Goal: Task Accomplishment & Management: Use online tool/utility

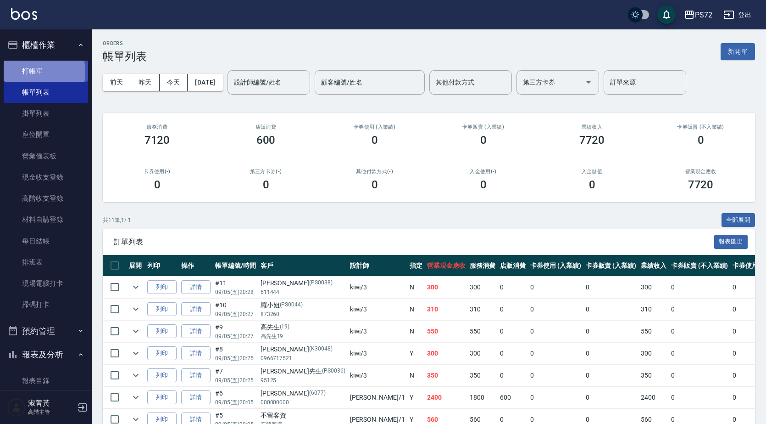
drag, startPoint x: 28, startPoint y: 72, endPoint x: 23, endPoint y: 71, distance: 5.6
click at [28, 72] on link "打帳單" at bounding box center [46, 71] width 84 height 21
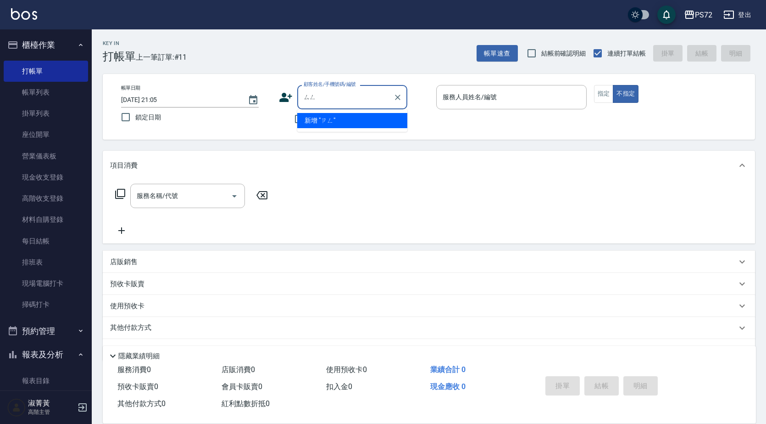
type input "[DEMOGRAPHIC_DATA]"
click at [313, 97] on input "[PERSON_NAME]" at bounding box center [346, 97] width 88 height 16
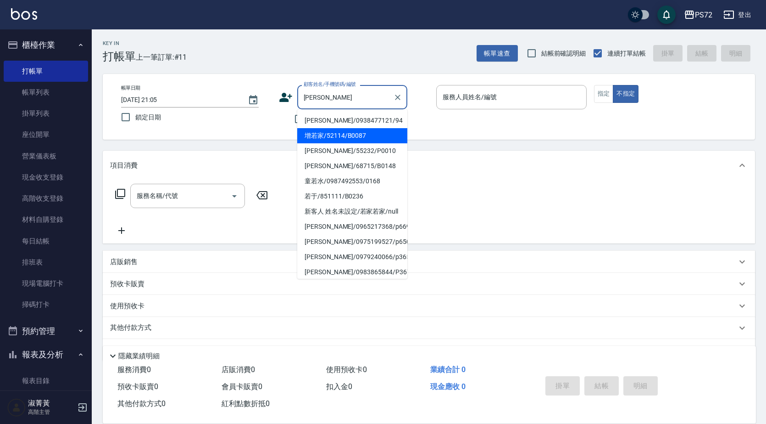
drag, startPoint x: 336, startPoint y: 137, endPoint x: 361, endPoint y: 133, distance: 25.1
click at [336, 138] on li "增若家/52114/B0087" at bounding box center [352, 135] width 110 height 15
type input "增若家/52114/B0087"
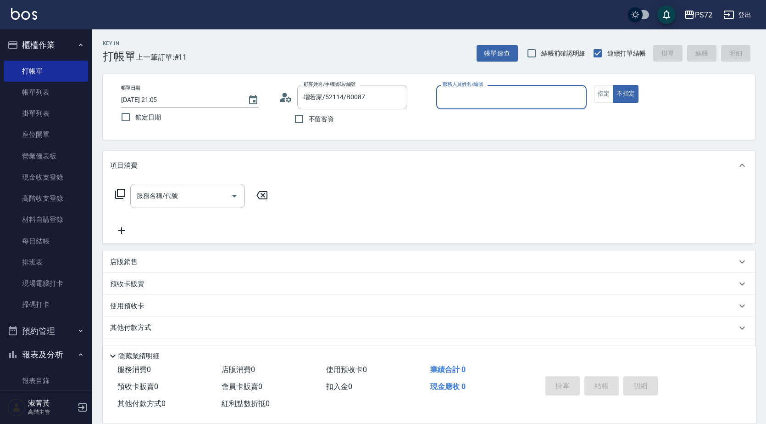
type input "小Hi-02"
click at [600, 95] on button "指定" at bounding box center [604, 94] width 20 height 18
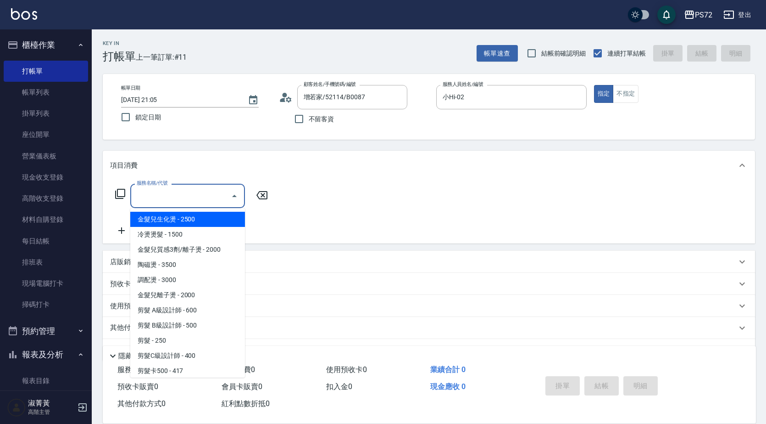
drag, startPoint x: 147, startPoint y: 192, endPoint x: 126, endPoint y: 169, distance: 31.2
click at [147, 191] on div "服務名稱/代號 服務名稱/代號" at bounding box center [187, 196] width 115 height 24
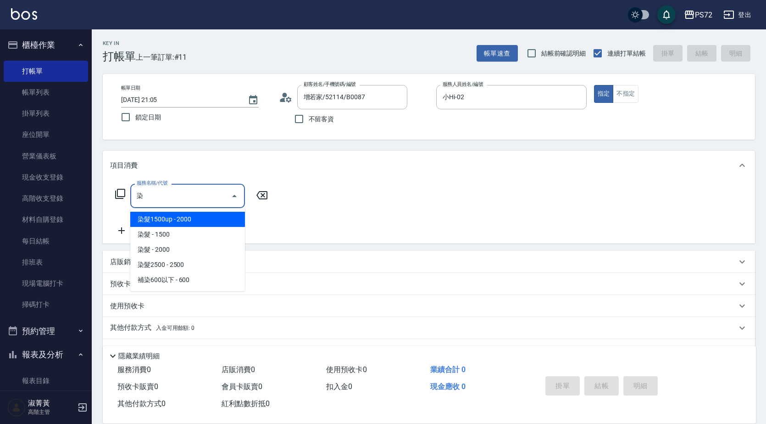
click at [169, 229] on span "染髮 - 1500" at bounding box center [187, 234] width 115 height 15
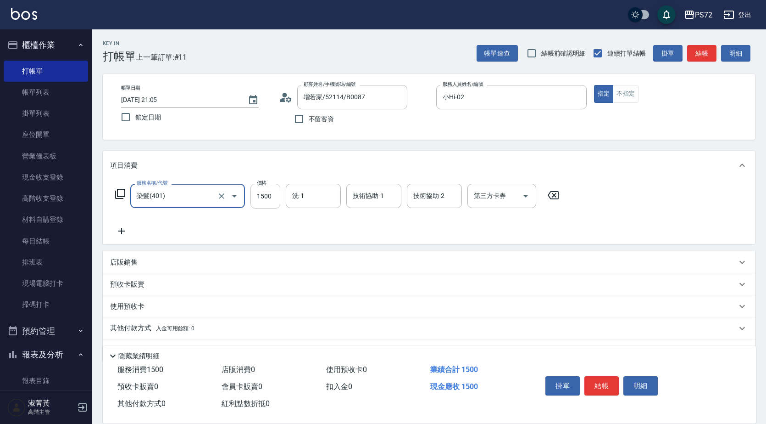
type input "染髮(401)"
click at [268, 199] on input "1500" at bounding box center [266, 196] width 30 height 25
type input "1400"
click at [610, 387] on button "結帳" at bounding box center [602, 385] width 34 height 19
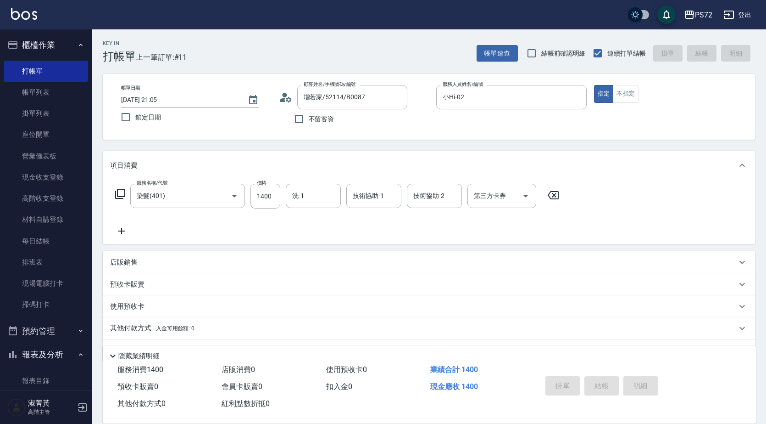
type input "[DATE] 21:06"
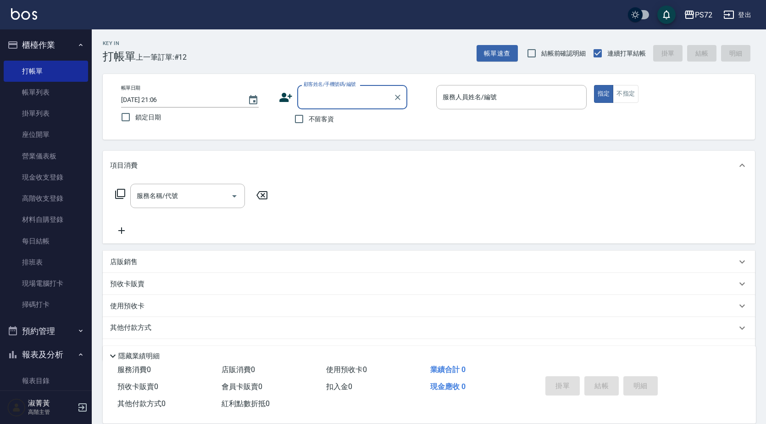
click at [312, 100] on input "顧客姓名/手機號碼/編號" at bounding box center [346, 97] width 88 height 16
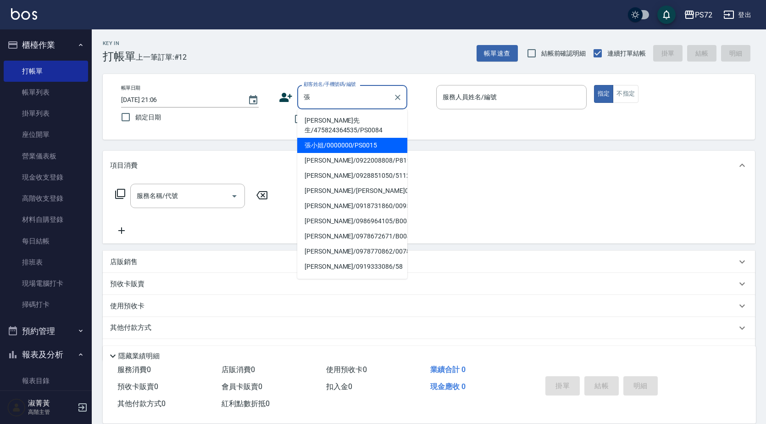
drag, startPoint x: 320, startPoint y: 137, endPoint x: 431, endPoint y: 101, distance: 116.7
click at [326, 138] on li "張小姐/0000000/PS0015" at bounding box center [352, 145] width 110 height 15
type input "張小姐/0000000/PS0015"
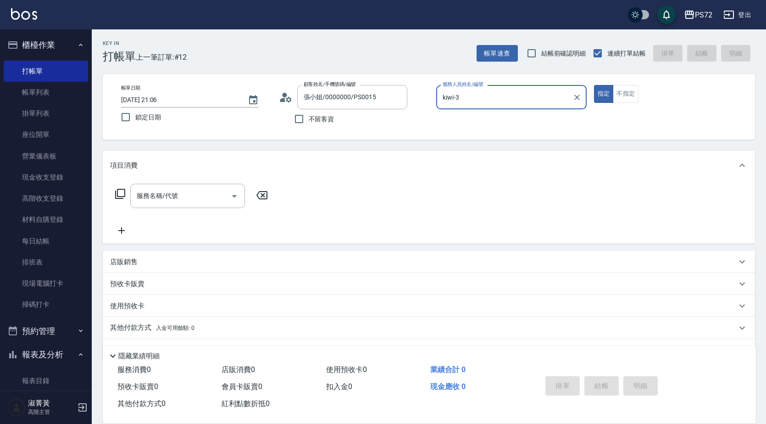
click at [467, 102] on input "kiwi-3" at bounding box center [505, 97] width 129 height 16
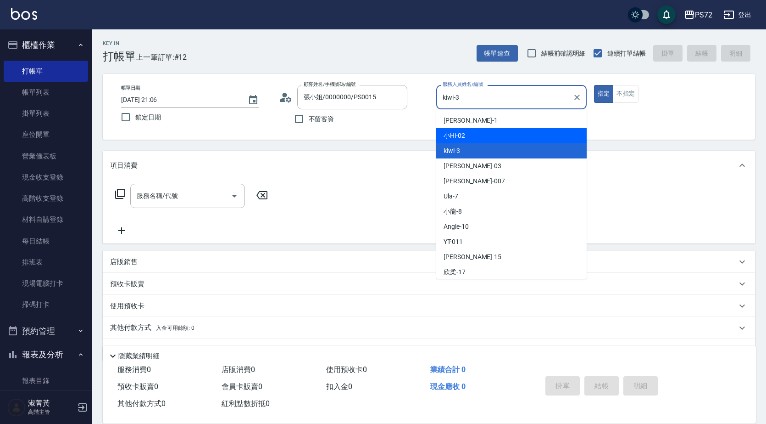
click at [461, 137] on span "小Hi -02" at bounding box center [455, 136] width 22 height 10
type input "小Hi-02"
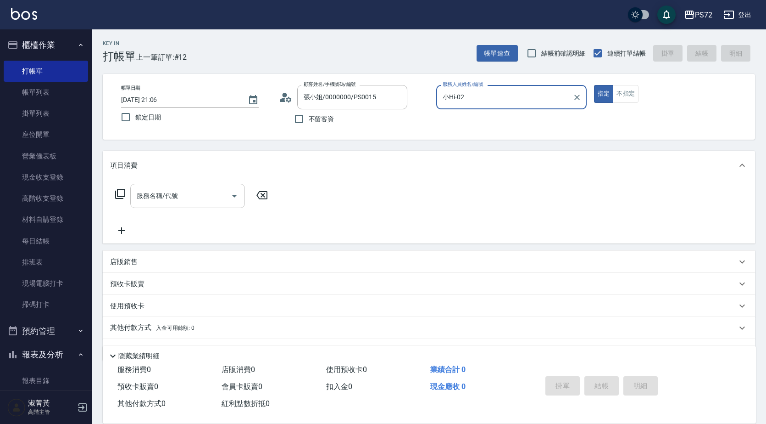
click at [183, 201] on input "服務名稱/代號" at bounding box center [180, 196] width 93 height 16
click at [122, 198] on icon at bounding box center [120, 193] width 11 height 11
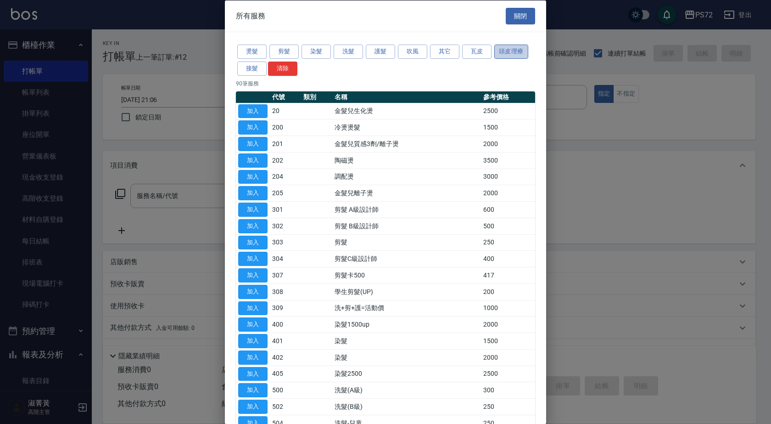
click at [507, 53] on button "頭皮理療" at bounding box center [511, 52] width 34 height 14
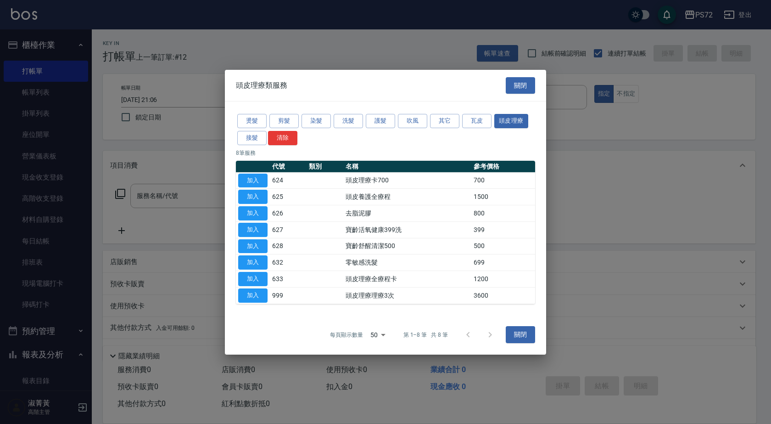
click at [256, 238] on td "加入" at bounding box center [253, 246] width 34 height 17
click at [255, 243] on button "加入" at bounding box center [252, 246] width 29 height 14
type input "寶齡舒醒清潔500(628)"
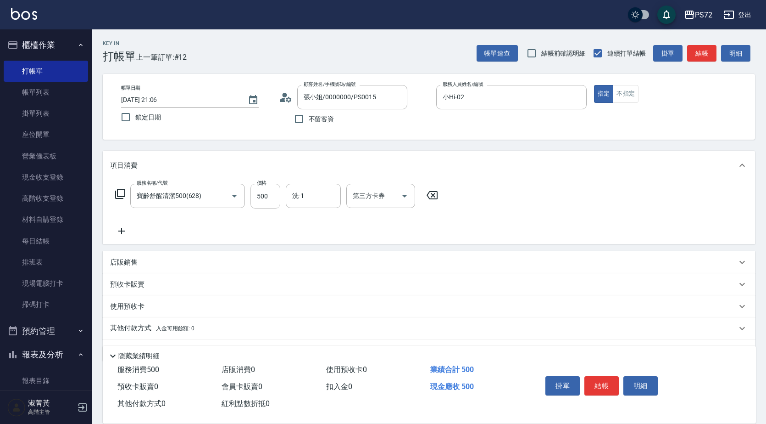
click at [275, 191] on input "500" at bounding box center [266, 196] width 30 height 25
type input "600"
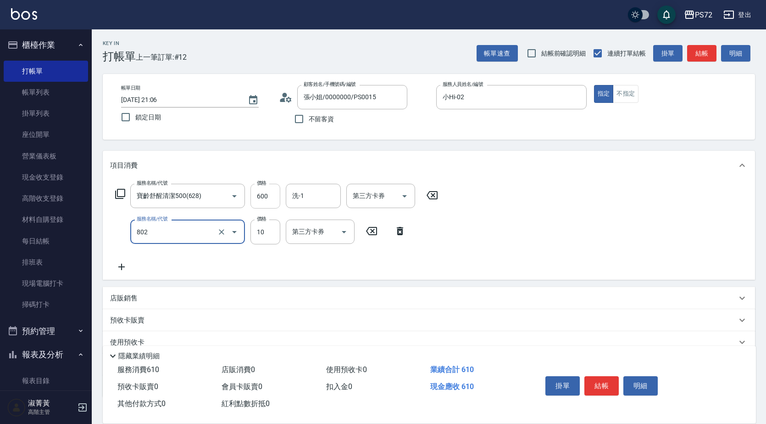
type input "潤絲(802)"
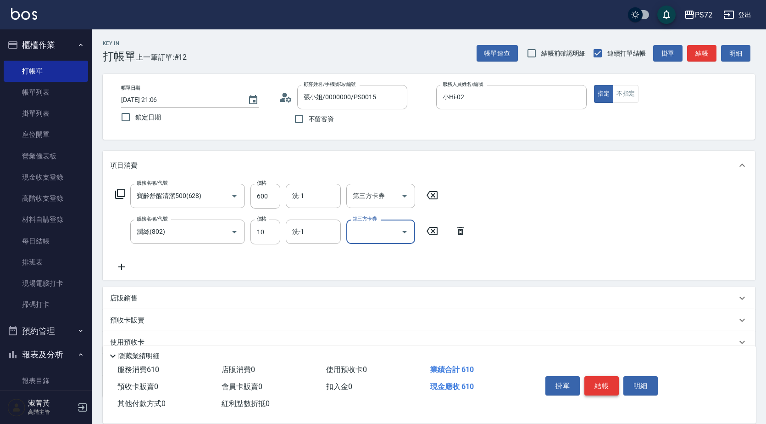
click at [604, 386] on button "結帳" at bounding box center [602, 385] width 34 height 19
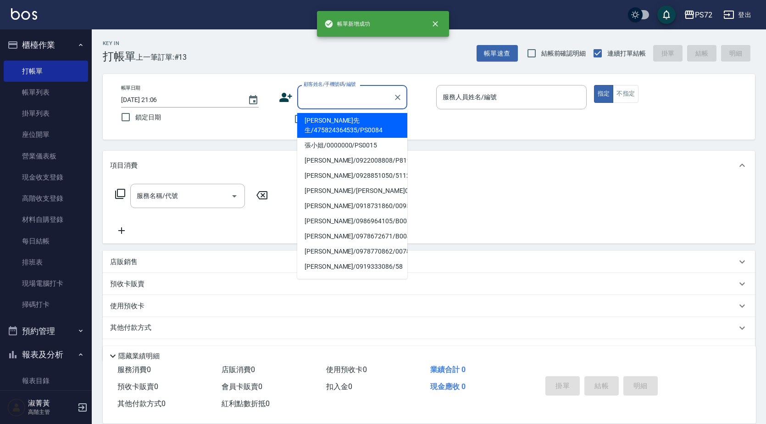
click at [340, 98] on input "顧客姓名/手機號碼/編號" at bounding box center [346, 97] width 88 height 16
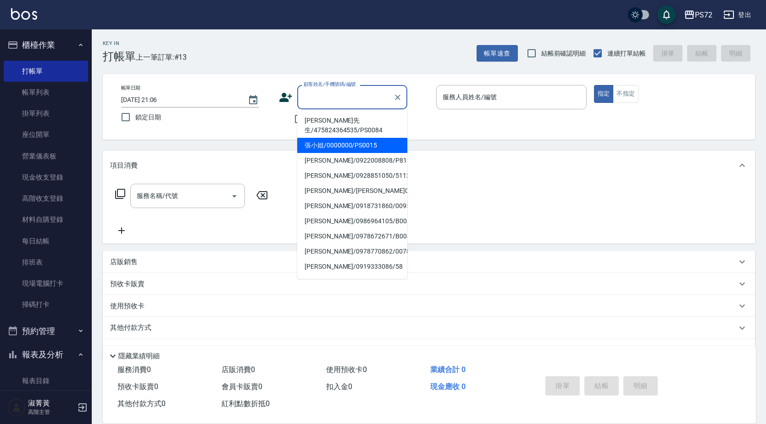
drag, startPoint x: 337, startPoint y: 130, endPoint x: 402, endPoint y: 112, distance: 67.6
click at [339, 138] on li "張小姐/0000000/PS0015" at bounding box center [352, 145] width 110 height 15
type input "張小姐/0000000/PS0015"
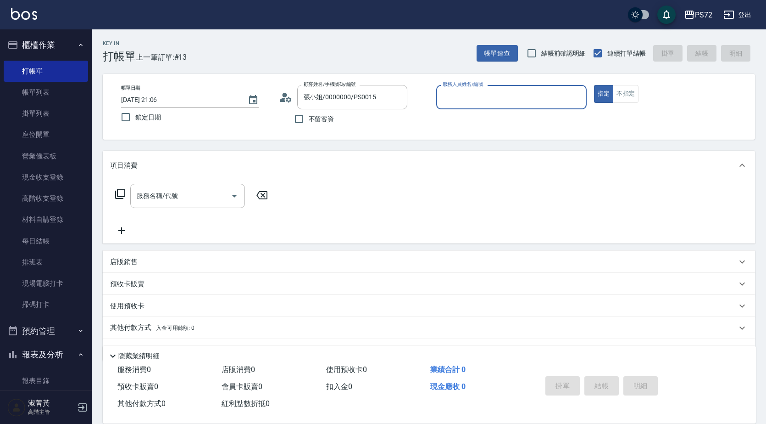
click at [454, 102] on input "服務人員姓名/編號" at bounding box center [512, 97] width 142 height 16
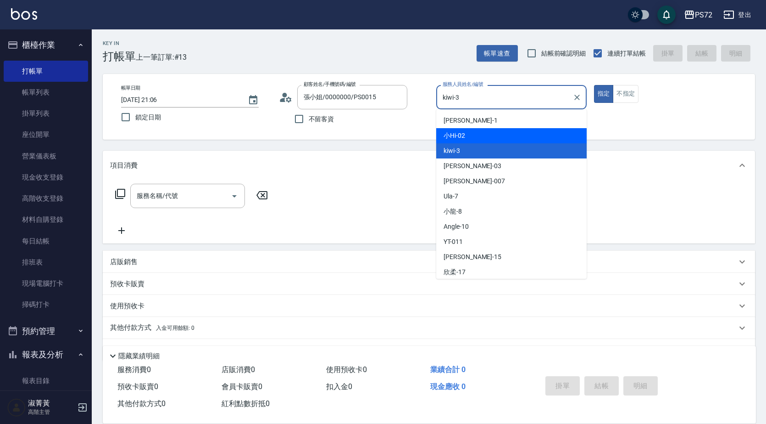
click at [460, 131] on span "小Hi -02" at bounding box center [455, 136] width 22 height 10
type input "小Hi-02"
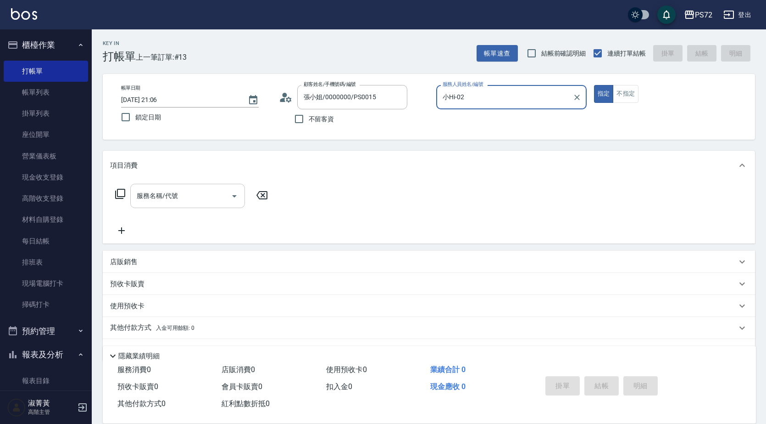
click at [207, 199] on input "服務名稱/代號" at bounding box center [180, 196] width 93 height 16
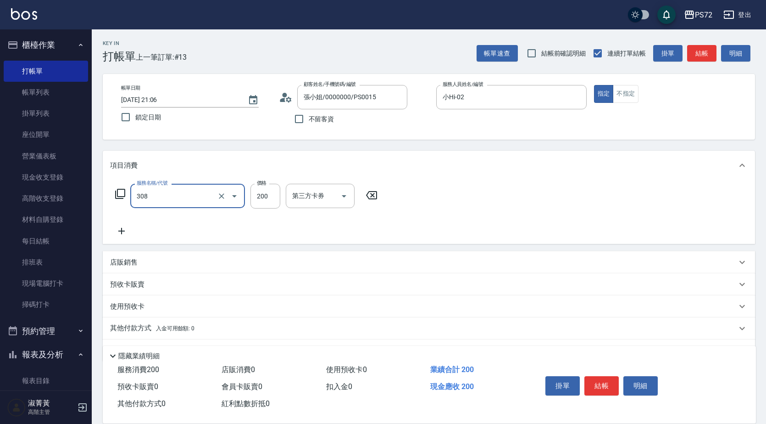
type input "學生剪髮(UP)(308)"
type input "350"
click at [602, 380] on button "結帳" at bounding box center [602, 385] width 34 height 19
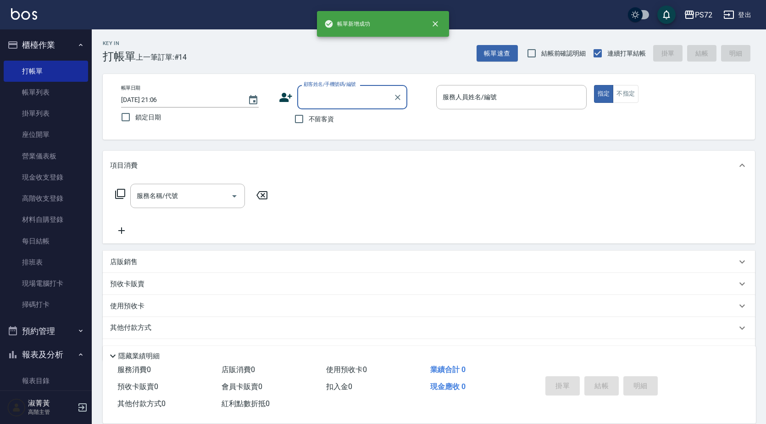
click at [316, 98] on input "顧客姓名/手機號碼/編號" at bounding box center [346, 97] width 88 height 16
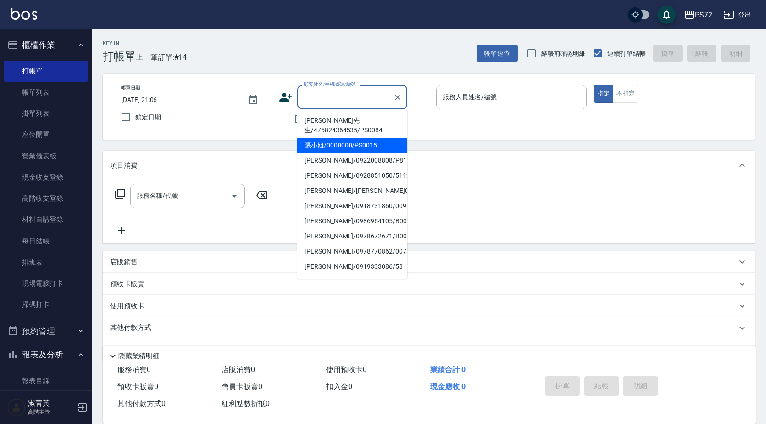
drag, startPoint x: 327, startPoint y: 136, endPoint x: 314, endPoint y: 140, distance: 13.8
click at [328, 138] on li "張小姐/0000000/PS0015" at bounding box center [352, 145] width 110 height 15
type input "張小姐/0000000/PS0015"
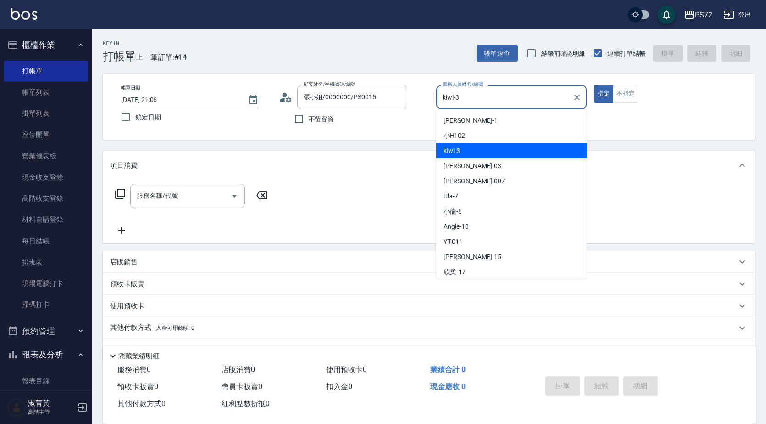
click at [470, 99] on input "kiwi-3" at bounding box center [505, 97] width 129 height 16
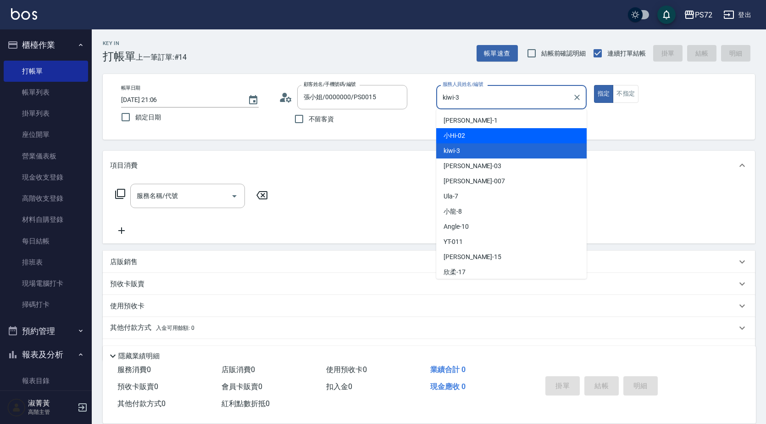
click at [462, 131] on span "小Hi -02" at bounding box center [455, 136] width 22 height 10
type input "小Hi-02"
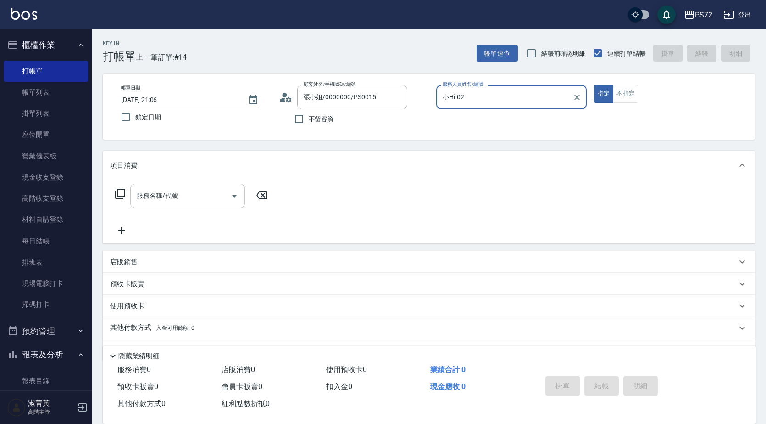
click at [181, 186] on div "服務名稱/代號" at bounding box center [187, 196] width 115 height 24
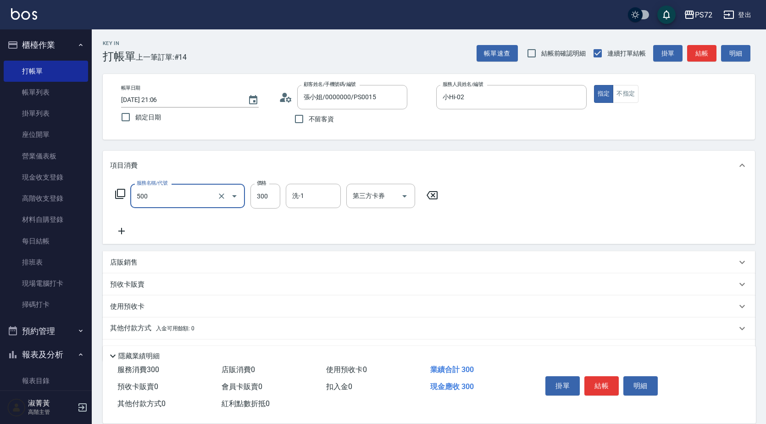
type input "洗髮(A級)(500)"
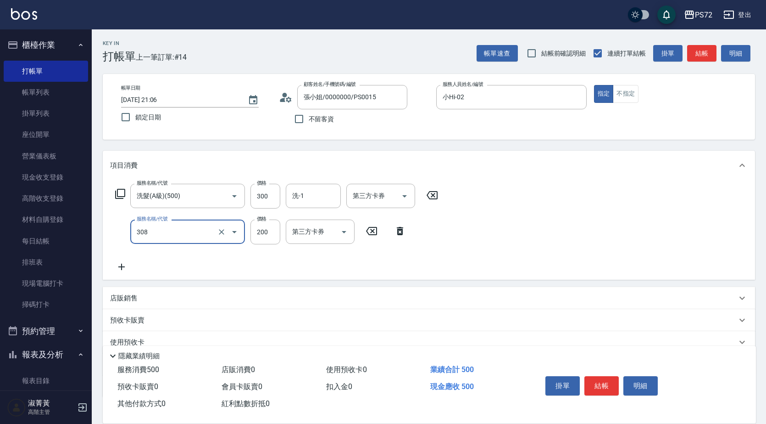
type input "學生剪髮(UP)(308)"
type input "350"
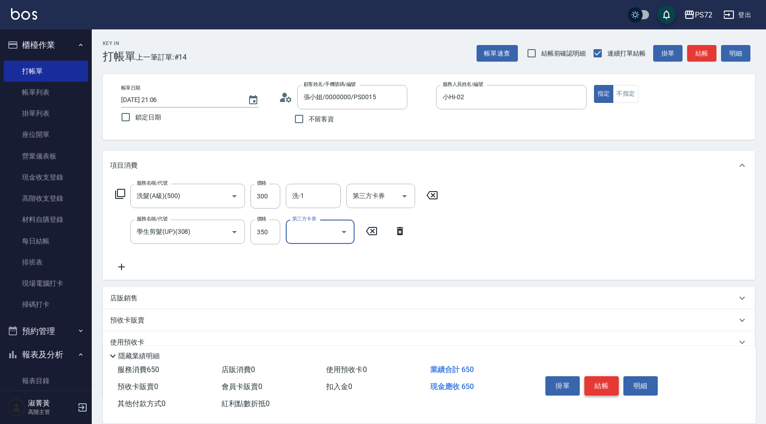
click at [601, 385] on button "結帳" at bounding box center [602, 385] width 34 height 19
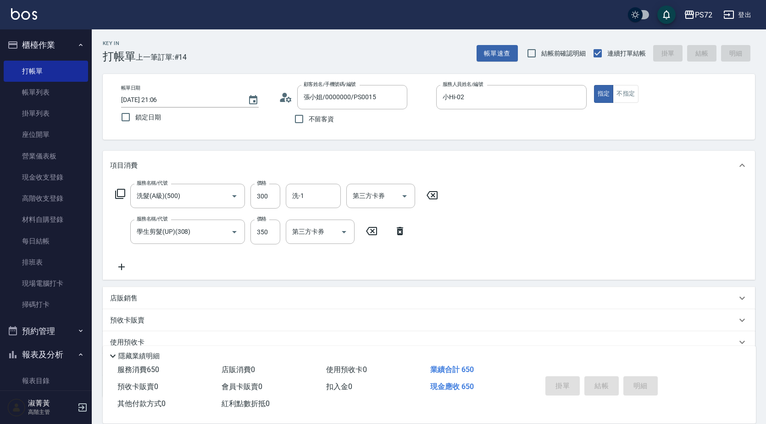
type input "[DATE] 21:07"
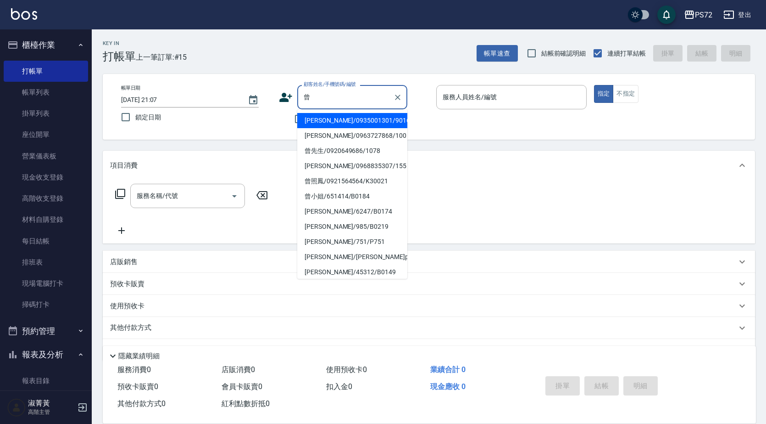
click at [377, 120] on li "[PERSON_NAME]/0935001301/9016" at bounding box center [352, 120] width 110 height 15
type input "[PERSON_NAME]/0935001301/9016"
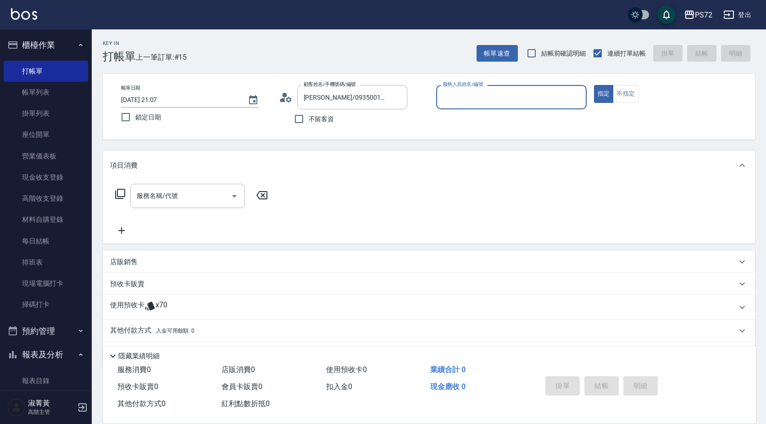
click at [449, 96] on input "服務人員姓名/編號" at bounding box center [512, 97] width 142 height 16
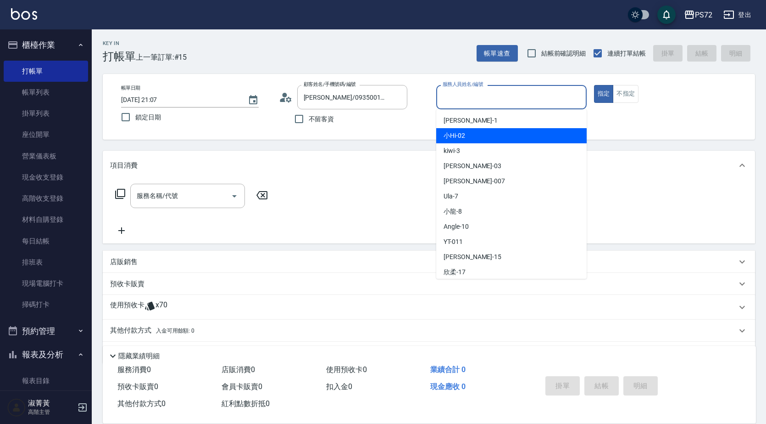
click at [464, 141] on div "小Hi -02" at bounding box center [511, 135] width 151 height 15
type input "小Hi-02"
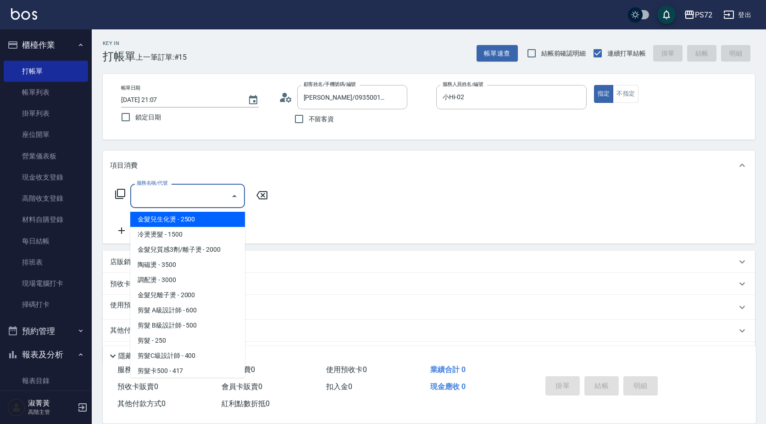
click at [184, 193] on input "服務名稱/代號" at bounding box center [180, 196] width 93 height 16
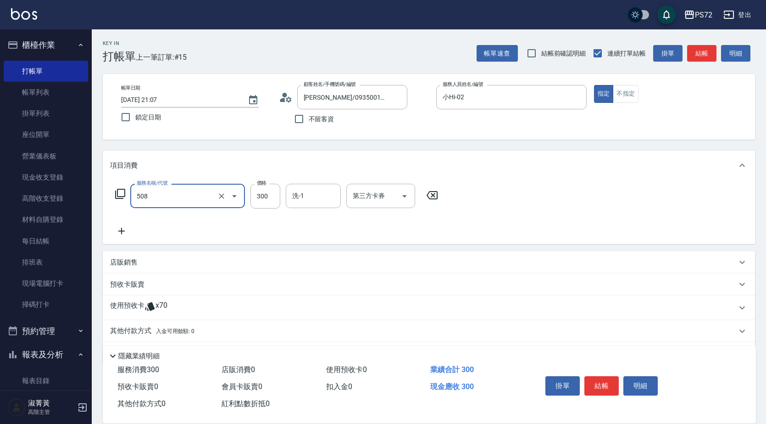
type input "洗髮卡300(508)"
click at [377, 200] on input "第三方卡券" at bounding box center [374, 196] width 47 height 16
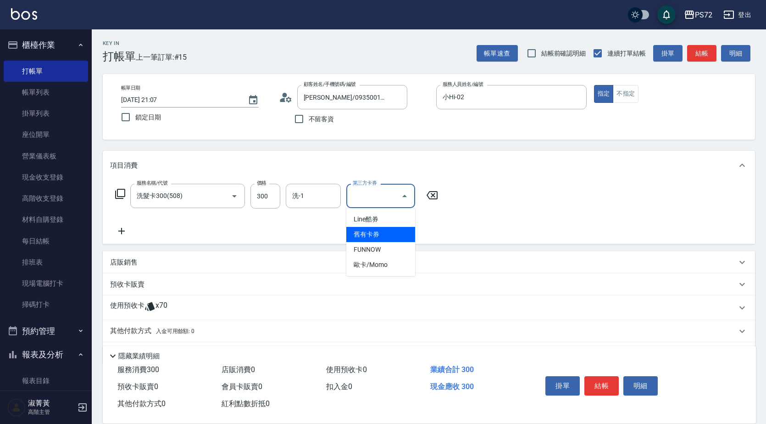
click at [385, 236] on span "舊有卡券" at bounding box center [381, 234] width 69 height 15
type input "舊有卡券"
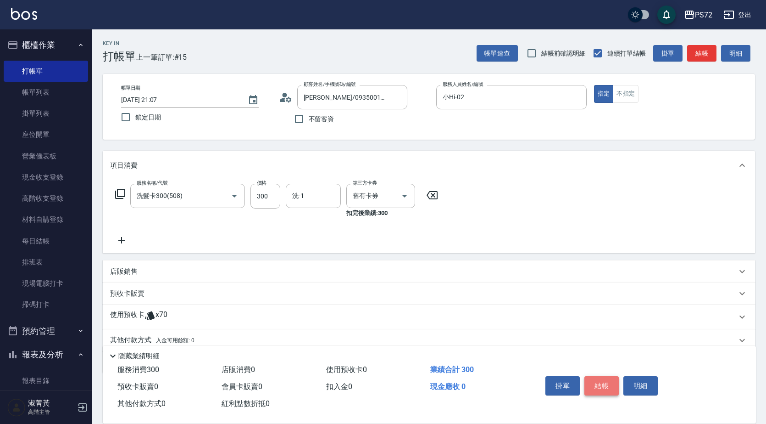
click at [611, 382] on button "結帳" at bounding box center [602, 385] width 34 height 19
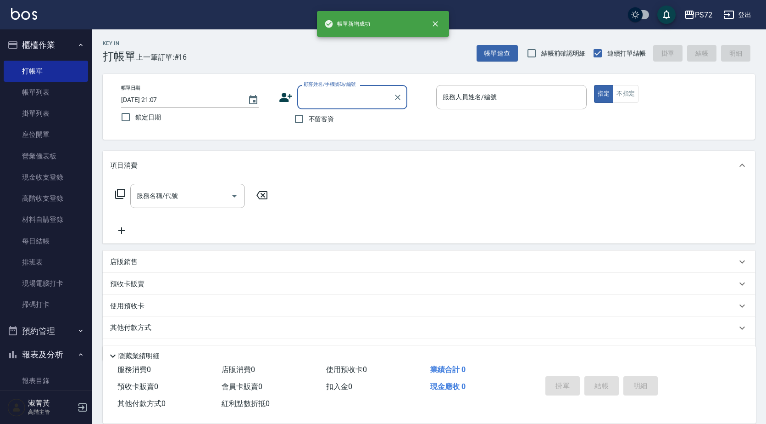
click at [341, 95] on input "顧客姓名/手機號碼/編號" at bounding box center [346, 97] width 88 height 16
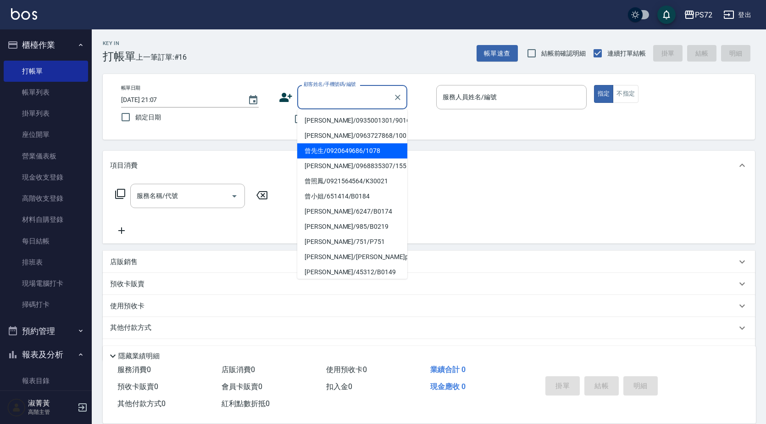
click at [347, 154] on li "曾先生/0920649686/1078" at bounding box center [352, 150] width 110 height 15
type input "曾先生/0920649686/1078"
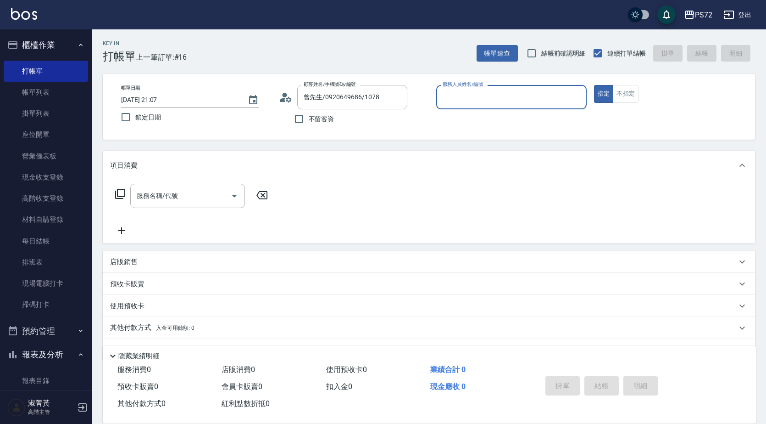
click at [467, 105] on input "服務人員姓名/編號" at bounding box center [512, 97] width 142 height 16
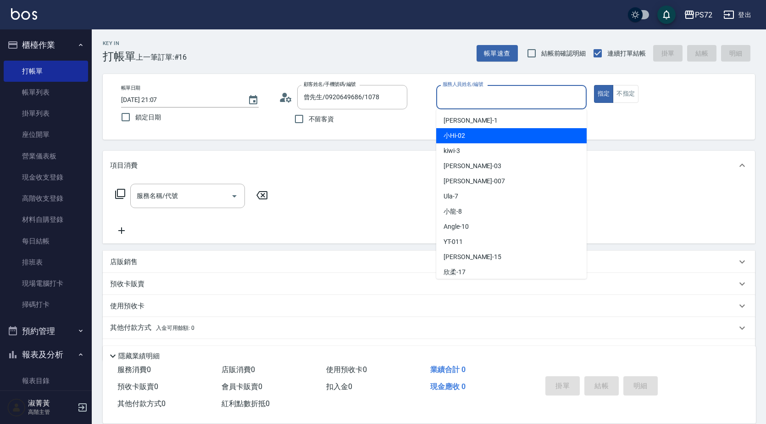
click at [462, 134] on span "小Hi -02" at bounding box center [455, 136] width 22 height 10
type input "小Hi-02"
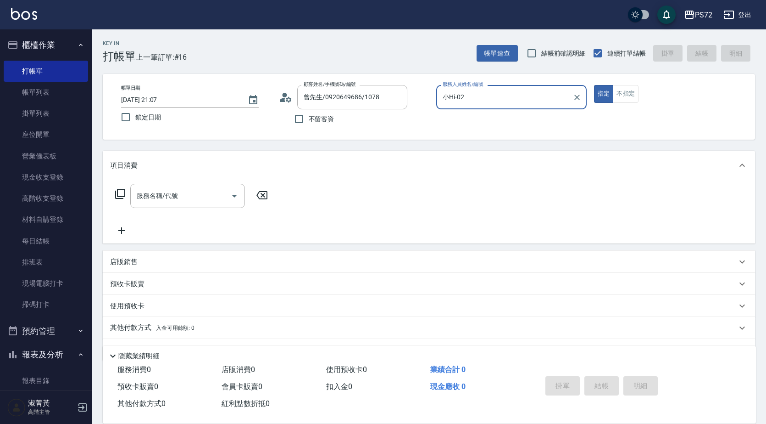
click at [174, 209] on div "服務名稱/代號 服務名稱/代號" at bounding box center [191, 210] width 163 height 52
click at [182, 201] on input "服務名稱/代號" at bounding box center [180, 196] width 93 height 16
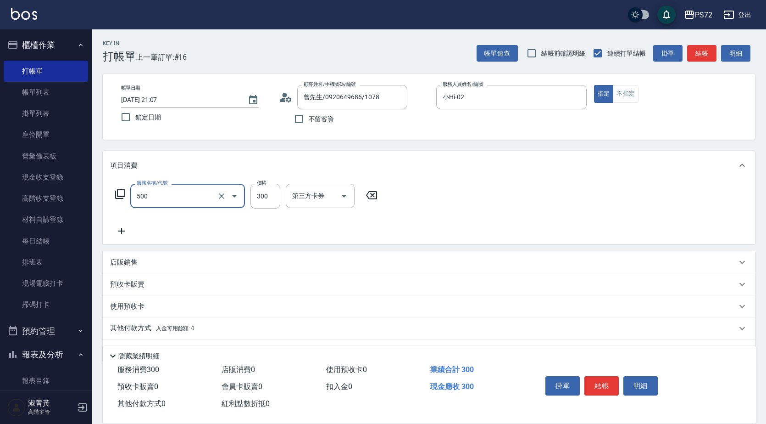
type input "洗髮(A級)(500)"
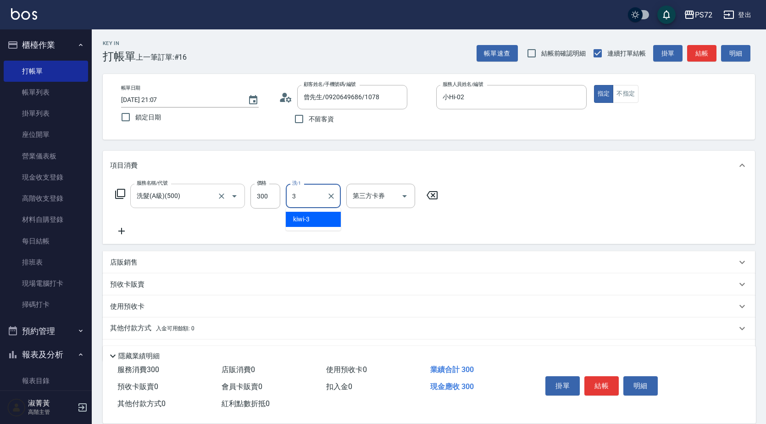
type input "kiwi-3"
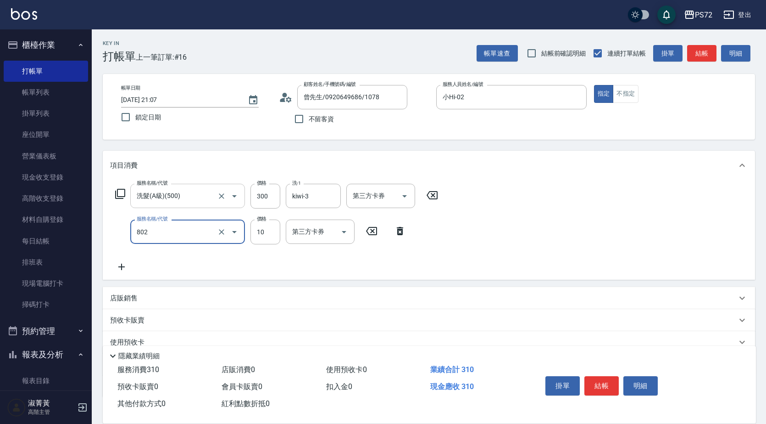
type input "潤絲(802)"
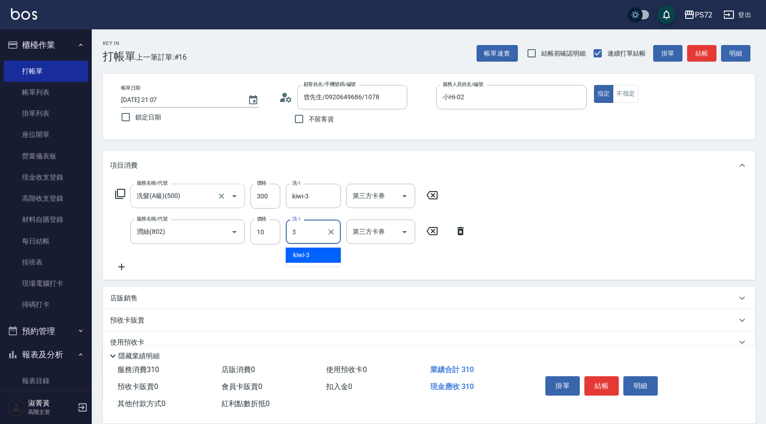
type input "kiwi-3"
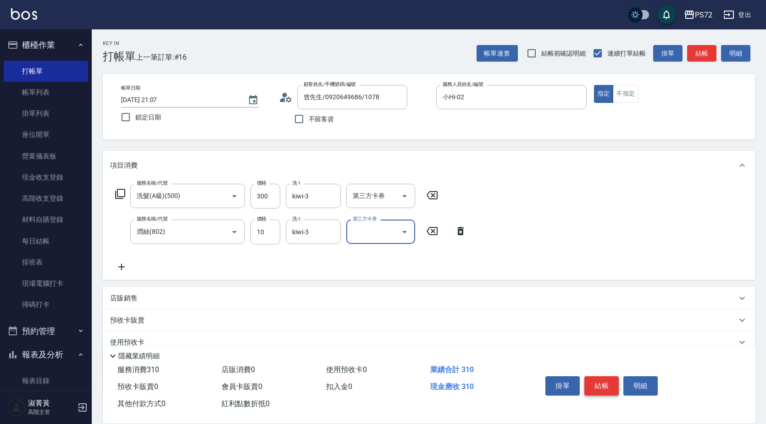
click at [595, 386] on button "結帳" at bounding box center [602, 385] width 34 height 19
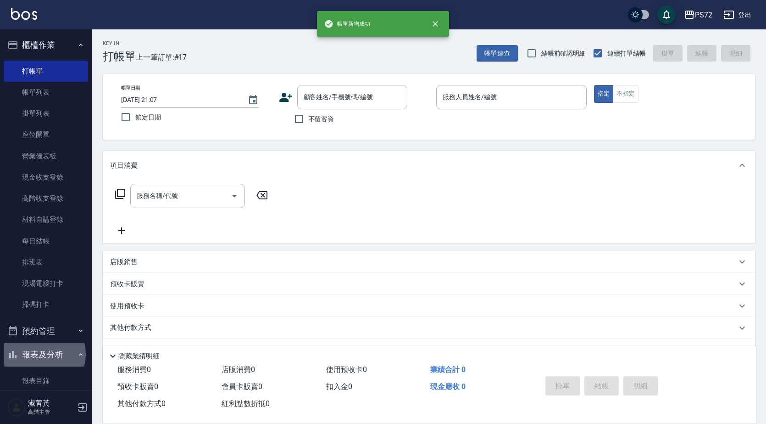
click at [40, 353] on button "報表及分析" at bounding box center [46, 354] width 84 height 24
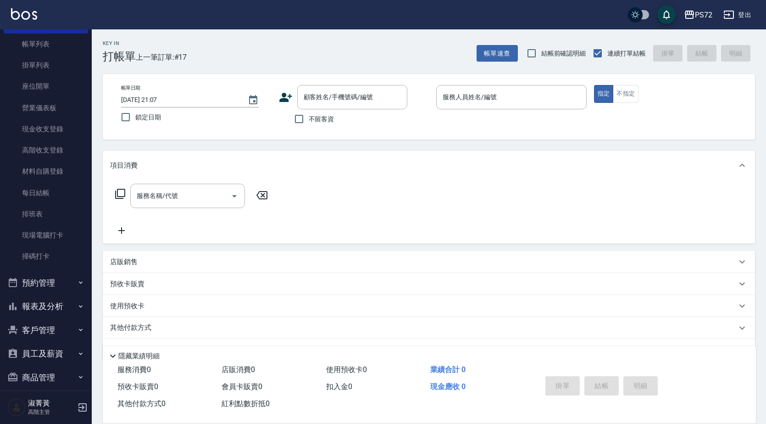
scroll to position [105, 0]
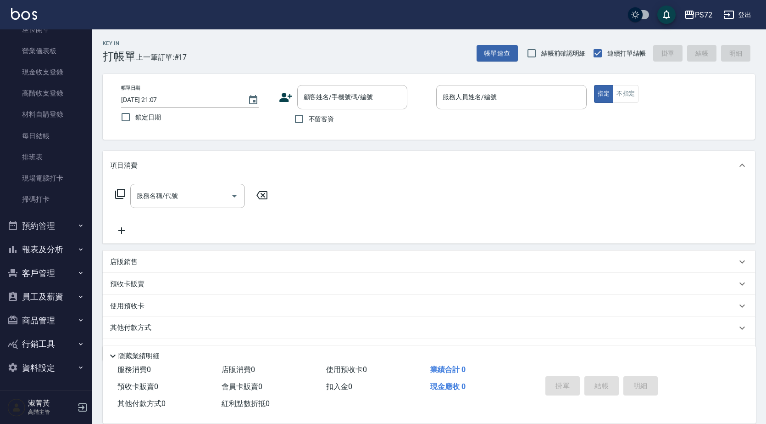
click at [47, 253] on button "報表及分析" at bounding box center [46, 249] width 84 height 24
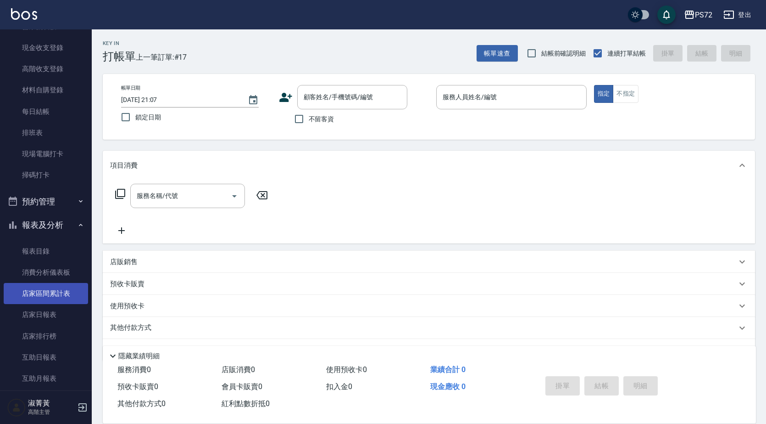
scroll to position [197, 0]
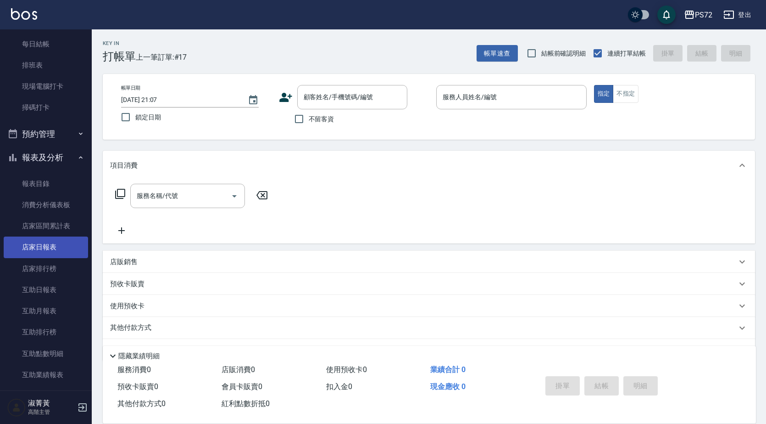
click at [50, 254] on link "店家日報表" at bounding box center [46, 246] width 84 height 21
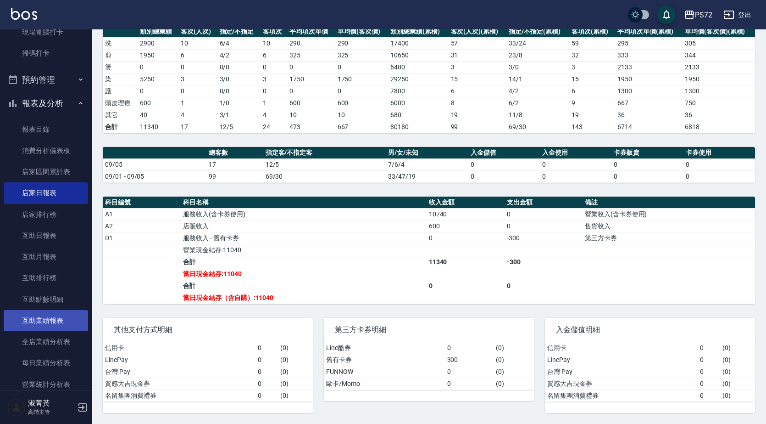
scroll to position [335, 0]
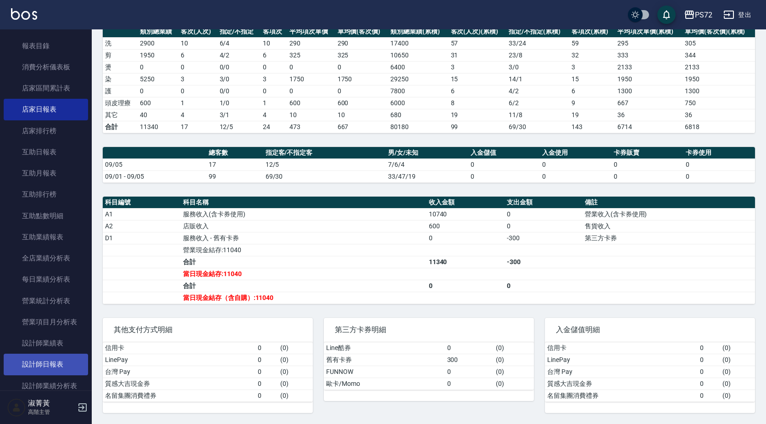
click at [39, 362] on link "設計師日報表" at bounding box center [46, 363] width 84 height 21
